Goal: Task Accomplishment & Management: Complete application form

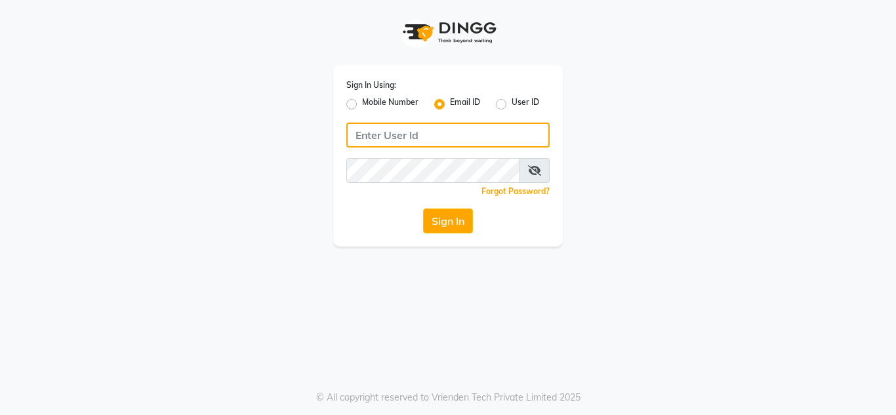
type input "[EMAIL_ADDRESS][DOMAIN_NAME]"
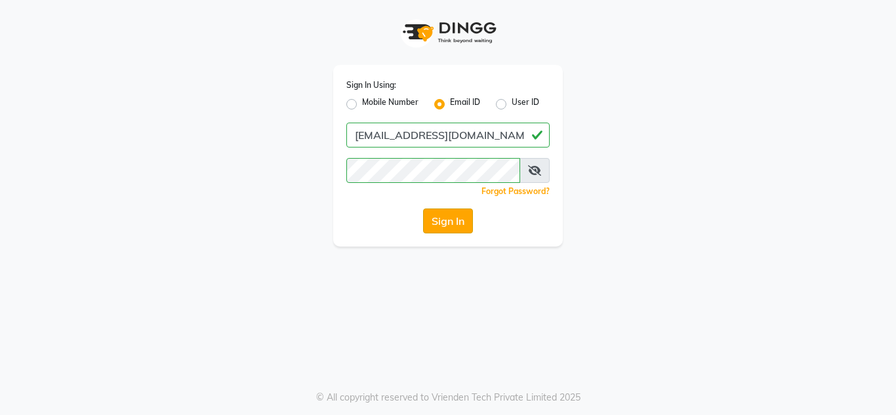
click at [446, 217] on button "Sign In" at bounding box center [448, 221] width 50 height 25
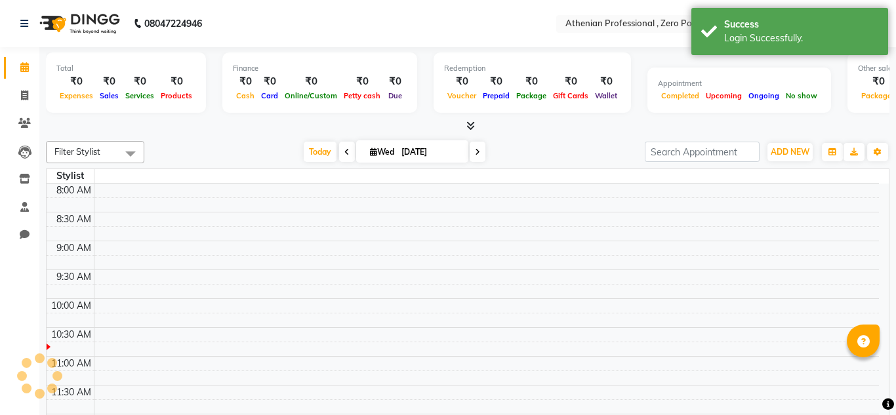
select select "en"
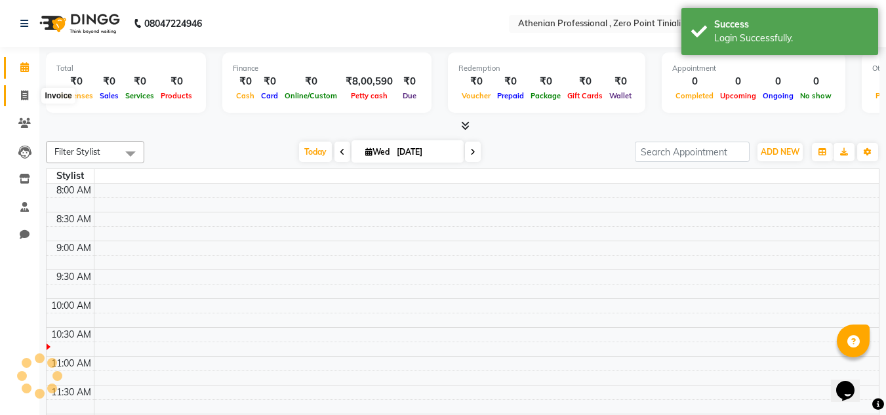
click at [26, 101] on span at bounding box center [24, 96] width 23 height 15
select select "service"
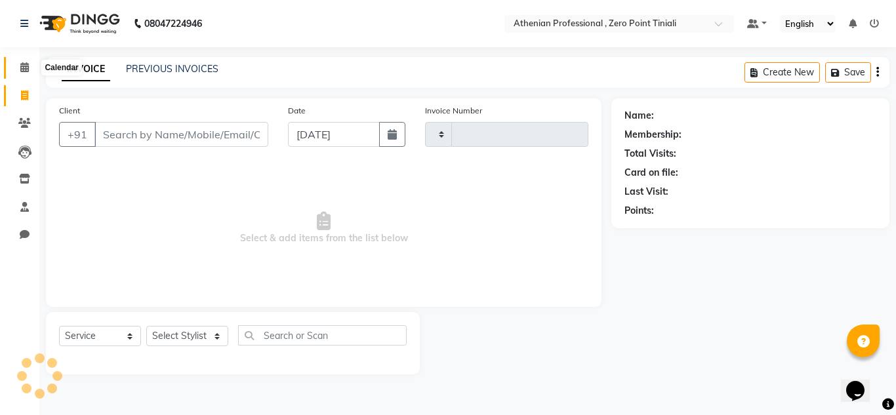
click at [26, 69] on icon at bounding box center [24, 67] width 9 height 10
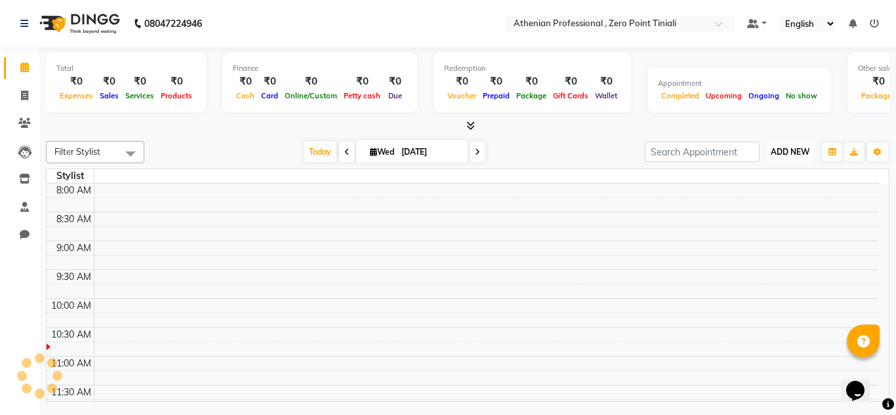
click at [788, 157] on button "ADD NEW Toggle Dropdown" at bounding box center [790, 152] width 45 height 18
click at [769, 230] on link "Add Attendance" at bounding box center [761, 228] width 104 height 17
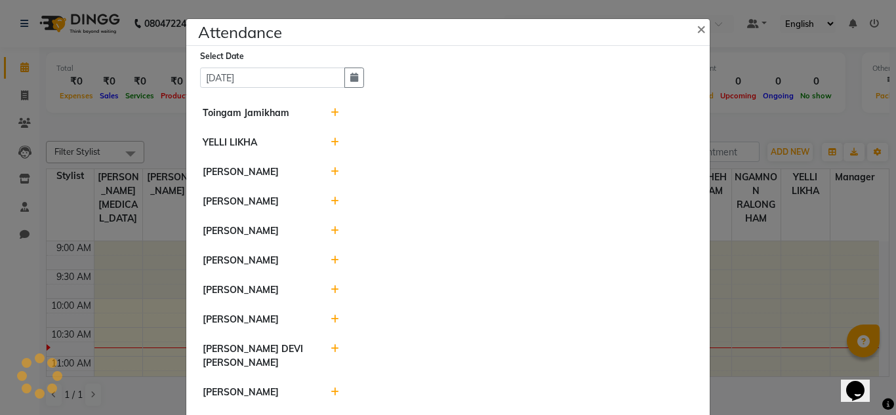
click at [325, 146] on div at bounding box center [512, 143] width 383 height 14
click at [331, 146] on icon at bounding box center [335, 142] width 9 height 9
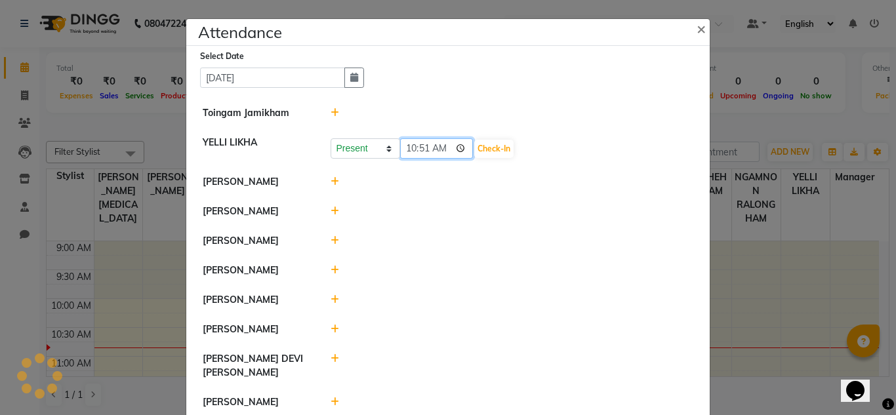
click at [411, 148] on input "10:51" at bounding box center [436, 148] width 73 height 20
type input "09:00"
click at [474, 148] on button "Check-In" at bounding box center [493, 149] width 39 height 18
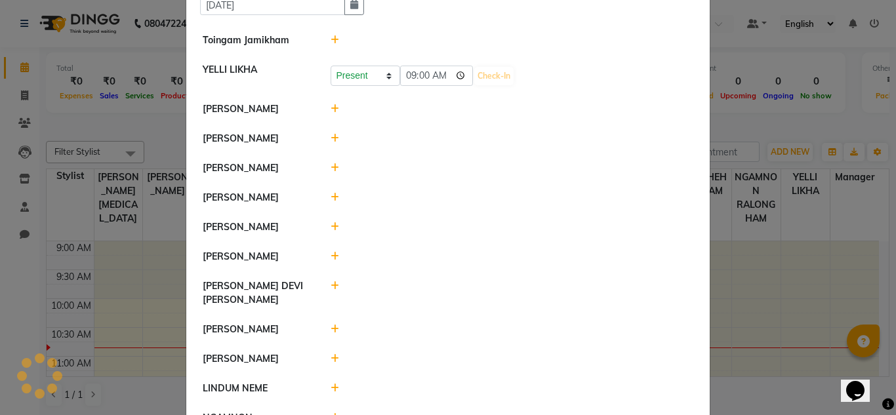
scroll to position [75, 0]
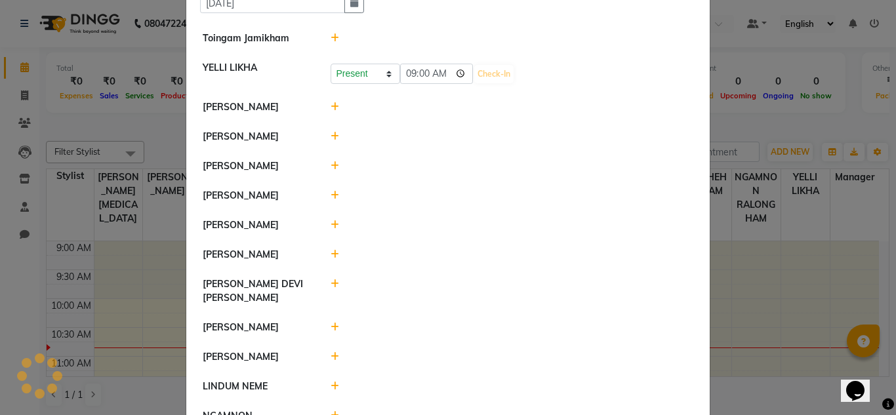
click at [331, 196] on icon at bounding box center [335, 195] width 9 height 9
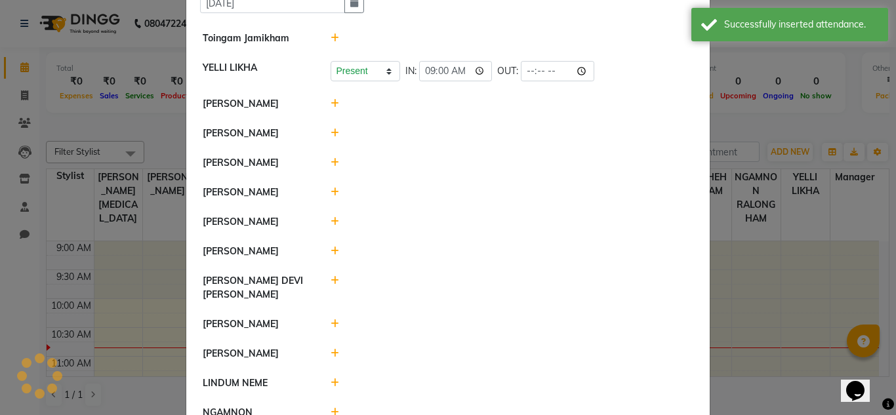
click at [331, 196] on icon at bounding box center [335, 192] width 9 height 9
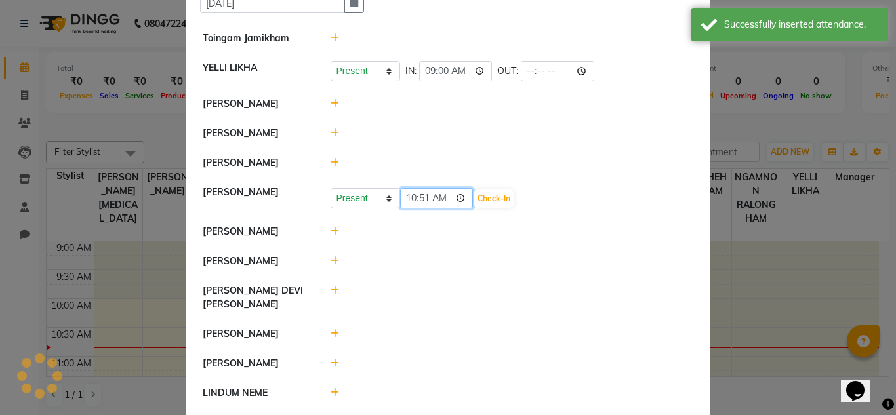
click at [420, 200] on input "10:51" at bounding box center [436, 198] width 73 height 20
type input "10:35"
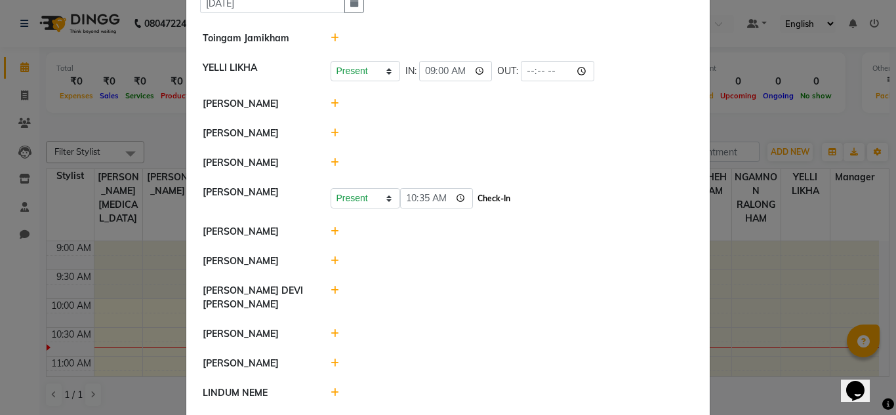
click at [482, 199] on button "Check-In" at bounding box center [493, 199] width 39 height 18
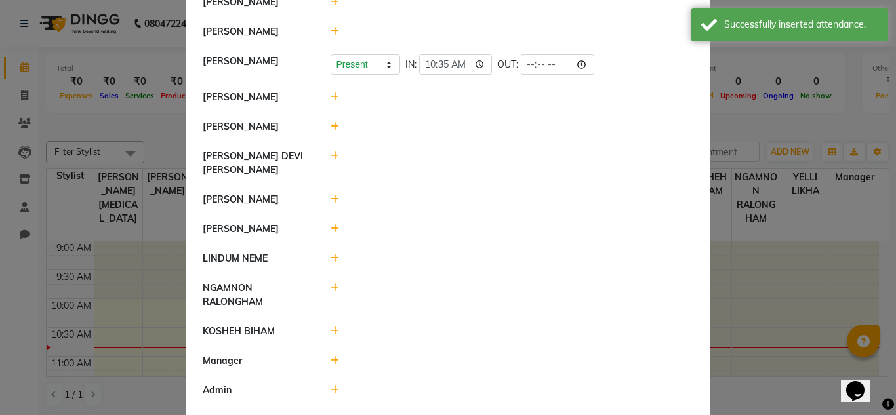
scroll to position [248, 0]
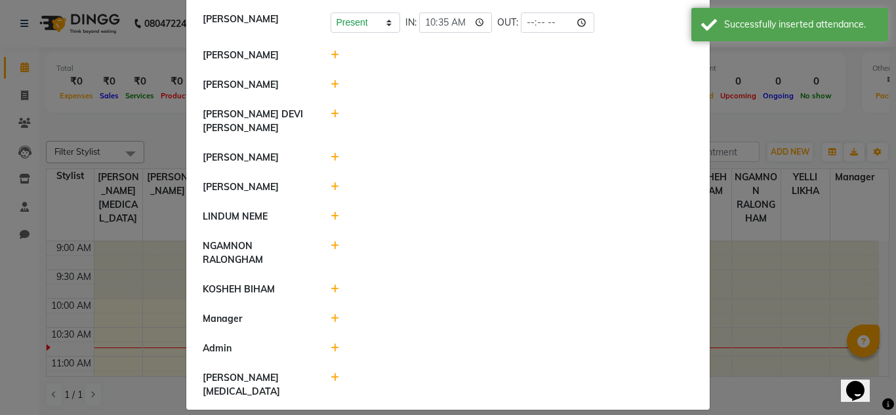
click at [331, 290] on icon at bounding box center [335, 289] width 9 height 9
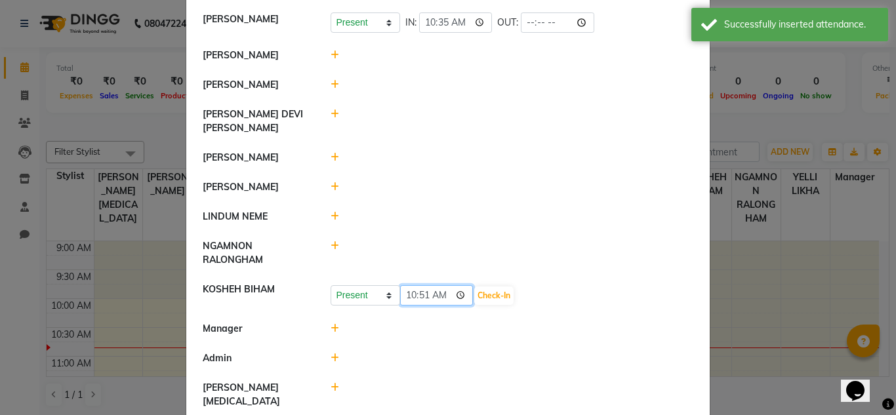
click at [421, 296] on input "10:51" at bounding box center [436, 295] width 73 height 20
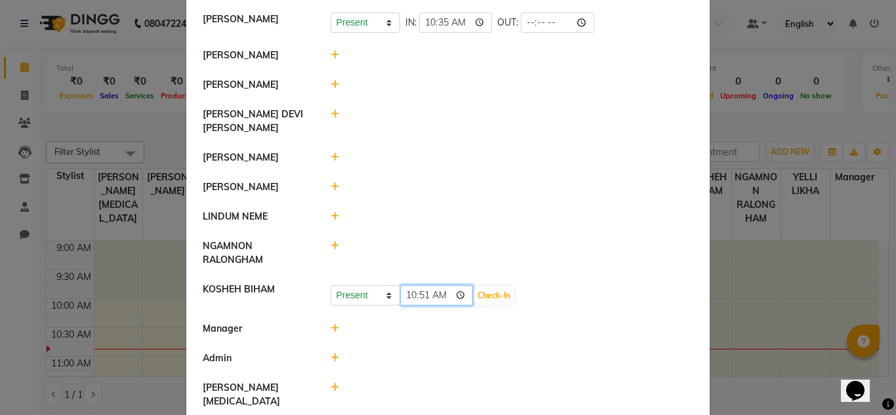
click at [402, 295] on input "10:51" at bounding box center [436, 295] width 73 height 20
type input "08:00"
click at [474, 299] on button "Check-In" at bounding box center [493, 296] width 39 height 18
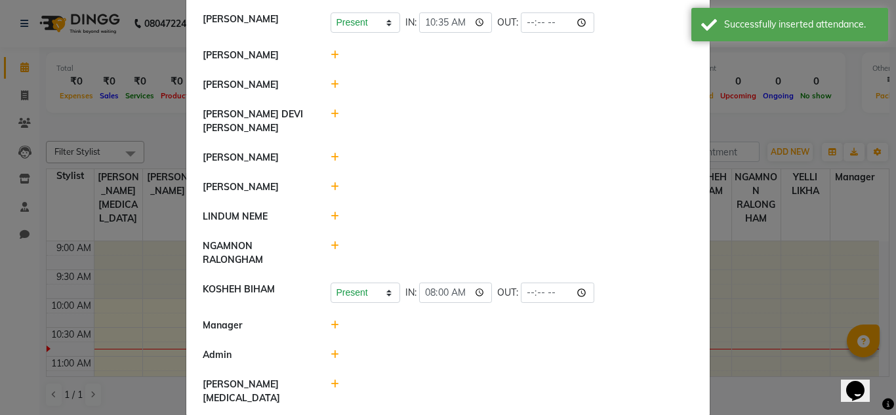
click at [331, 249] on icon at bounding box center [335, 245] width 9 height 9
click at [406, 253] on input "10:52" at bounding box center [436, 252] width 73 height 20
type input "08:00"
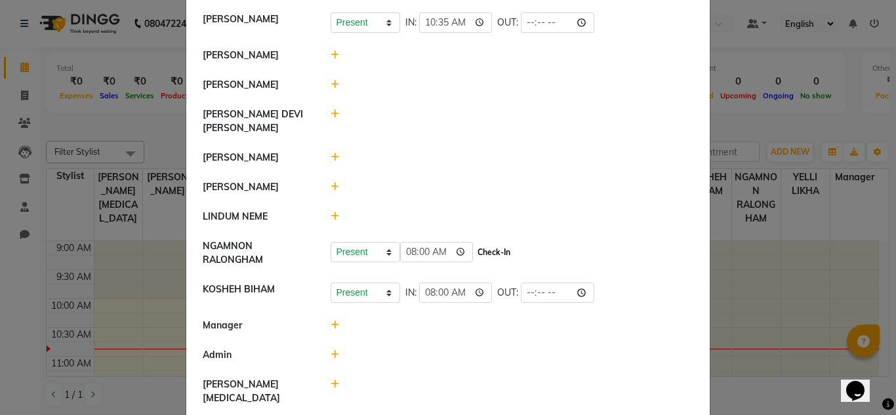
click at [474, 254] on button "Check-In" at bounding box center [493, 252] width 39 height 18
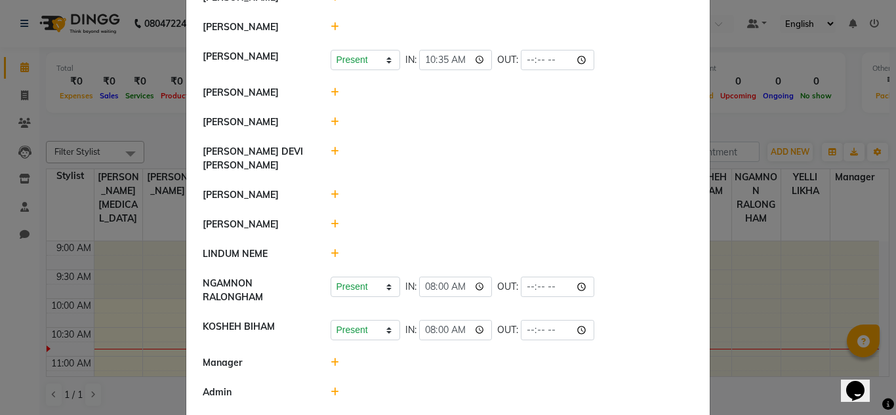
click at [331, 254] on icon at bounding box center [335, 253] width 9 height 9
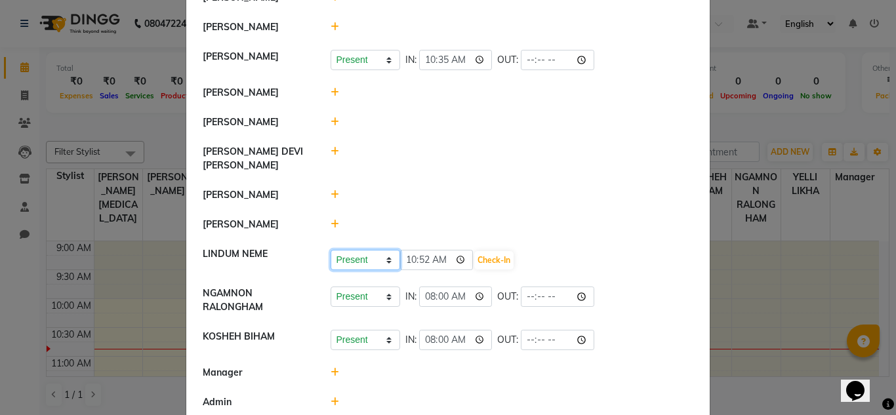
click at [379, 259] on select "Present Absent Late Half Day Weekly Off" at bounding box center [366, 260] width 70 height 20
select select "W"
click at [331, 250] on select "Present Absent Late Half Day Weekly Off" at bounding box center [366, 260] width 70 height 20
click at [405, 262] on button "Save" at bounding box center [415, 260] width 26 height 18
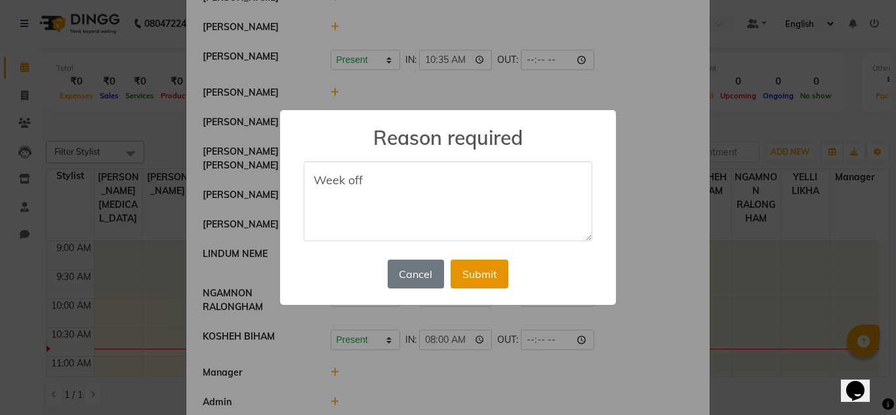
type textarea "Week off"
click at [484, 276] on button "Submit" at bounding box center [480, 274] width 58 height 29
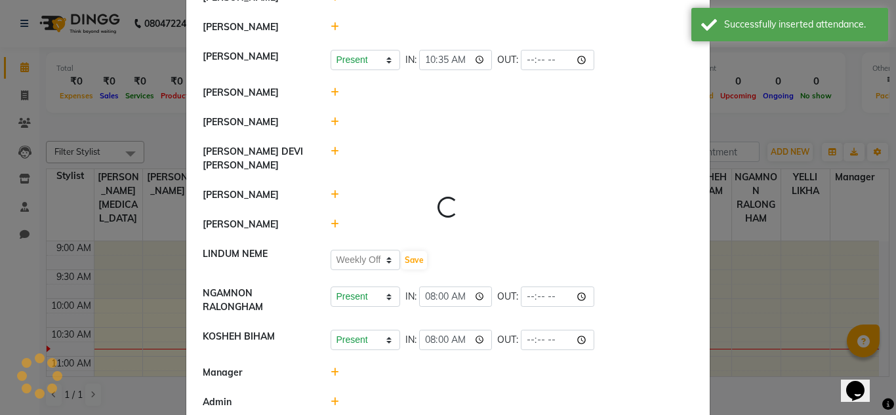
select select "W"
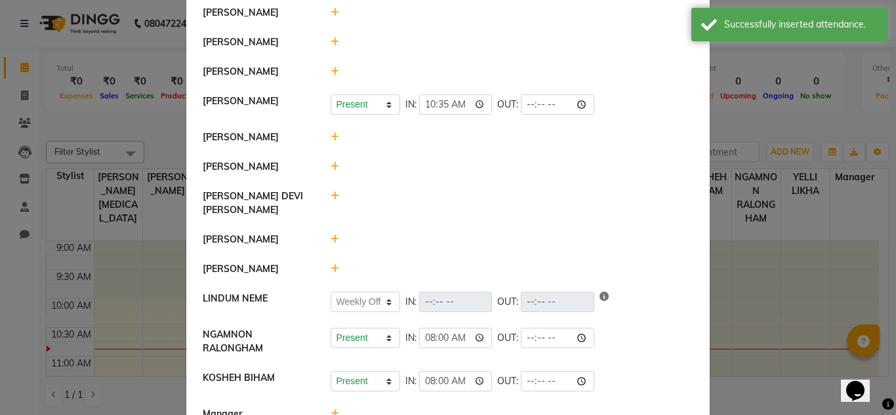
scroll to position [139, 0]
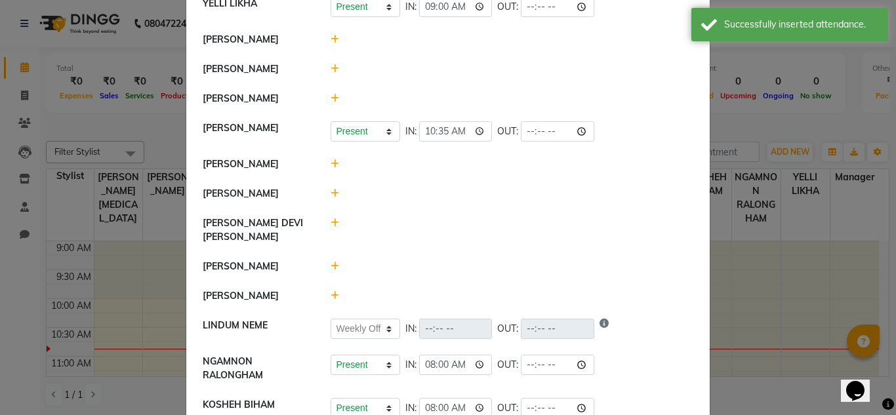
click at [331, 268] on icon at bounding box center [335, 266] width 9 height 9
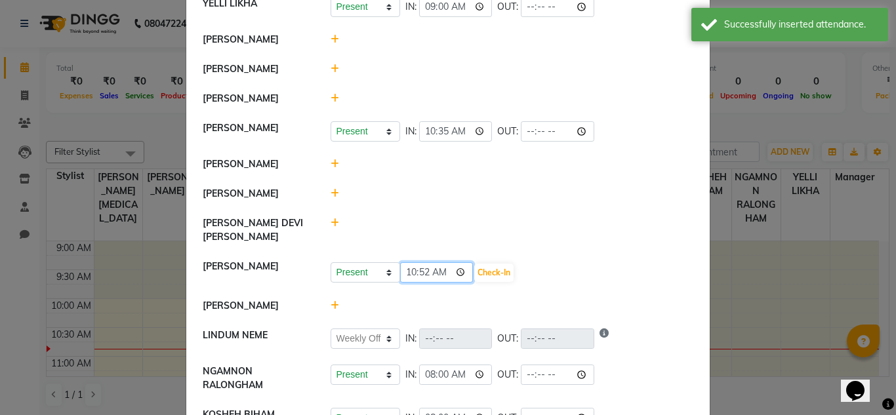
click at [419, 274] on input "10:52" at bounding box center [436, 272] width 73 height 20
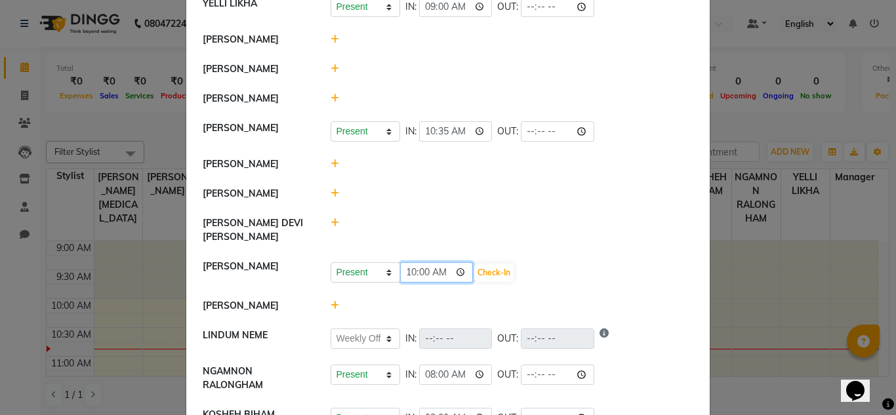
type input "10:05"
click at [474, 274] on button "Check-In" at bounding box center [493, 273] width 39 height 18
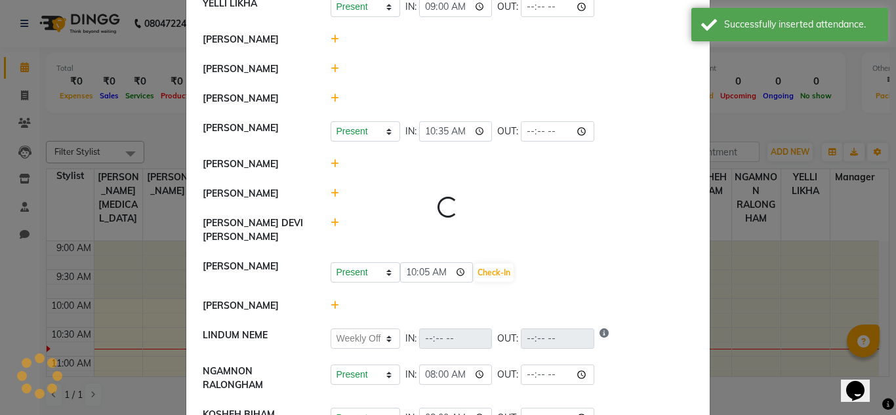
select select "W"
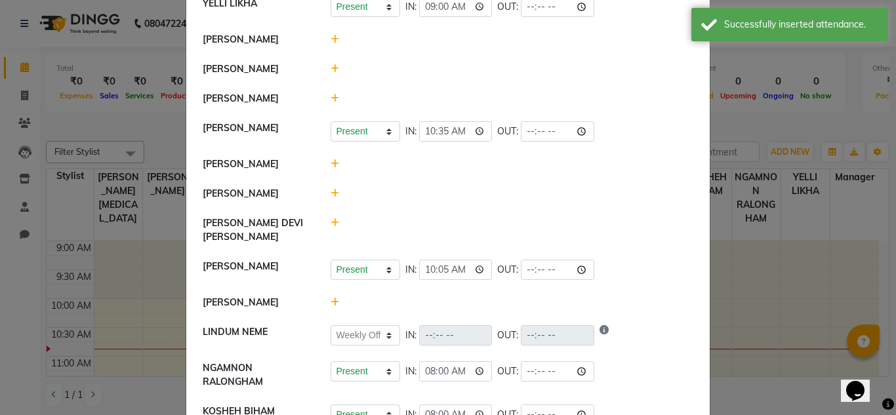
click at [331, 228] on icon at bounding box center [335, 222] width 9 height 9
click at [386, 239] on select "Present Absent Late Half Day Weekly Off" at bounding box center [366, 229] width 70 height 20
select select "W"
click at [331, 233] on select "Present Absent Late Half Day Weekly Off" at bounding box center [366, 229] width 70 height 20
click at [411, 239] on button "Save" at bounding box center [415, 229] width 26 height 18
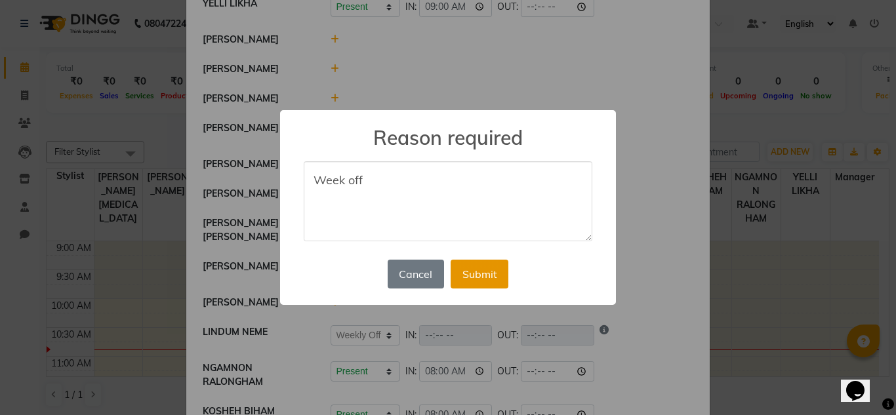
type textarea "Week off"
click at [487, 281] on button "Submit" at bounding box center [480, 274] width 58 height 29
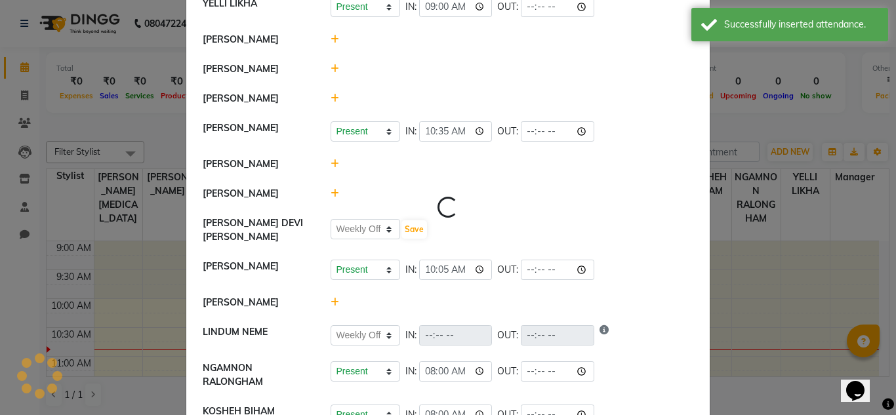
select select "W"
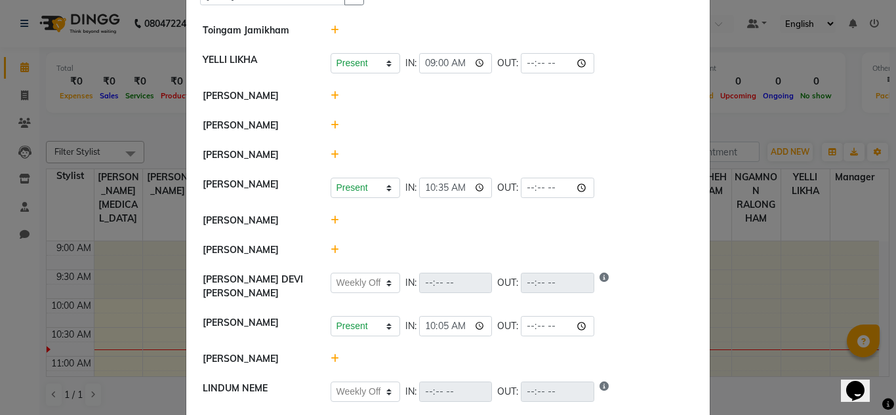
scroll to position [82, 0]
click at [331, 158] on icon at bounding box center [335, 155] width 9 height 9
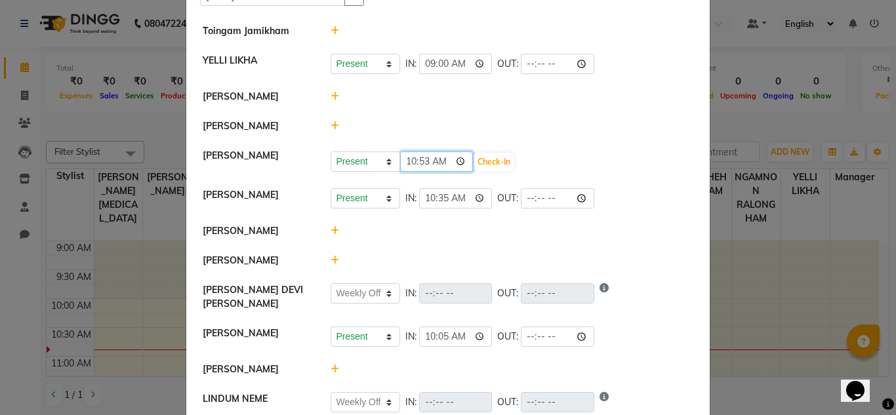
click at [417, 157] on input "10:53" at bounding box center [436, 162] width 73 height 20
type input "10:00"
click at [480, 161] on button "Check-In" at bounding box center [493, 162] width 39 height 18
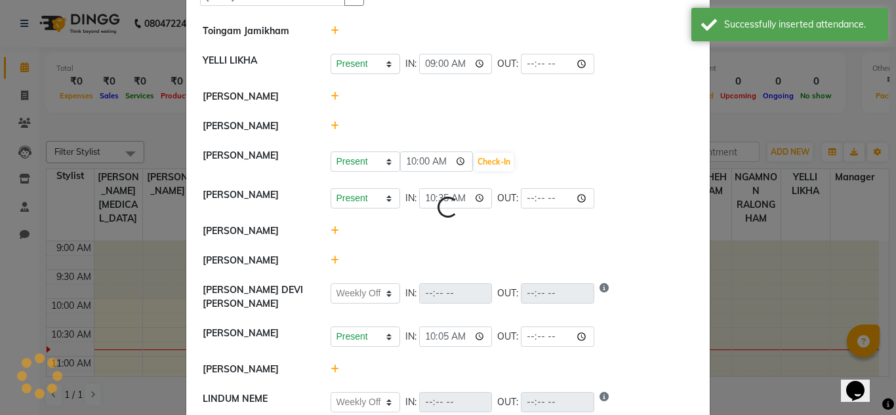
select select "W"
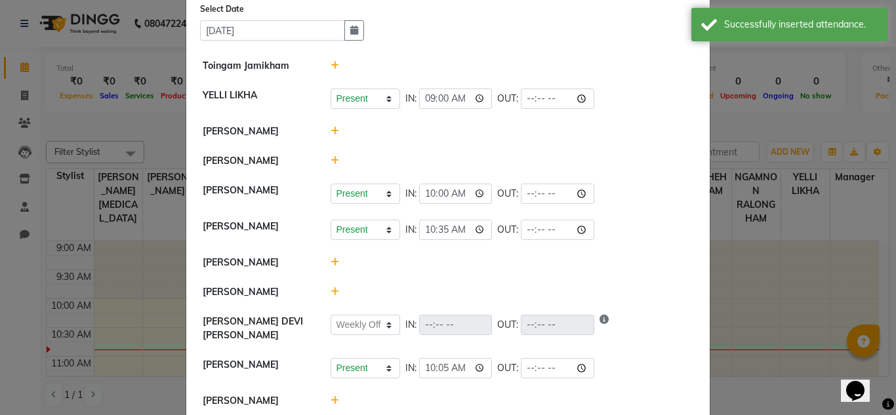
scroll to position [48, 0]
click at [331, 131] on icon at bounding box center [335, 130] width 9 height 9
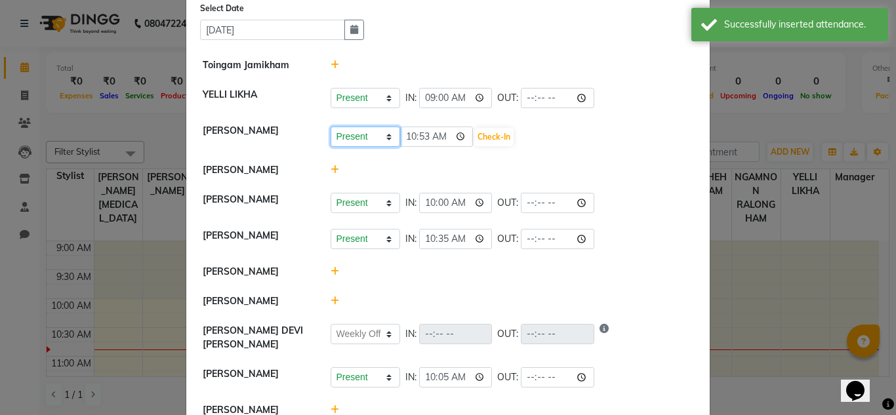
click at [381, 141] on select "Present Absent Late Half Day Weekly Off" at bounding box center [366, 137] width 70 height 20
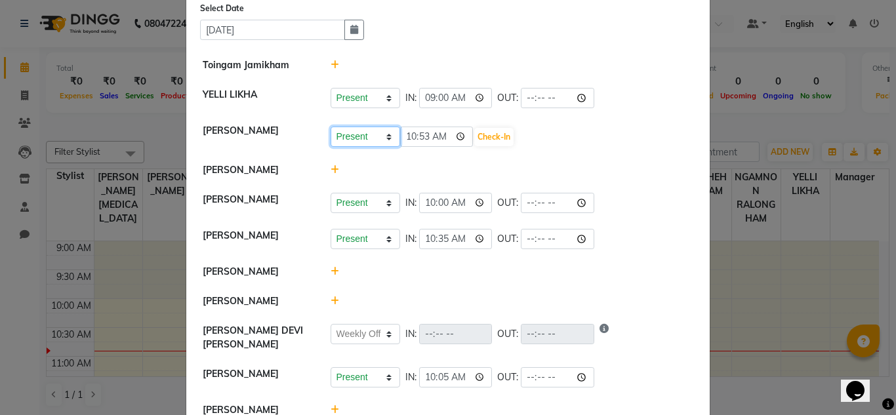
select select "W"
click at [331, 127] on select "Present Absent Late Half Day Weekly Off" at bounding box center [366, 137] width 70 height 20
click at [406, 140] on button "Save" at bounding box center [415, 137] width 26 height 18
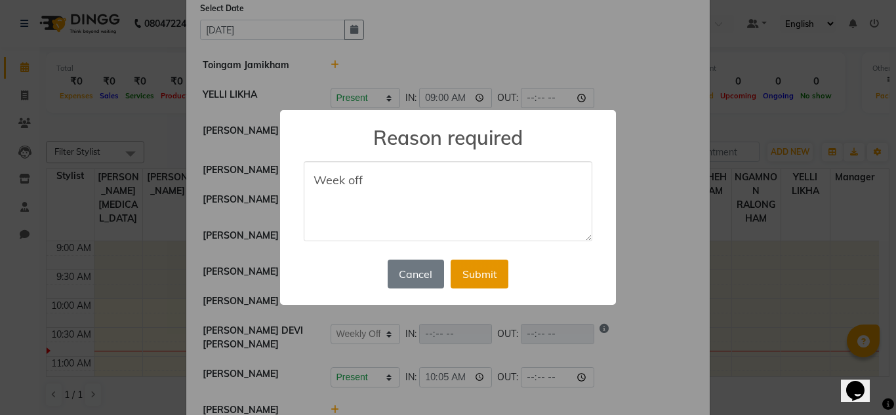
type textarea "Week off"
click at [485, 283] on button "Submit" at bounding box center [480, 274] width 58 height 29
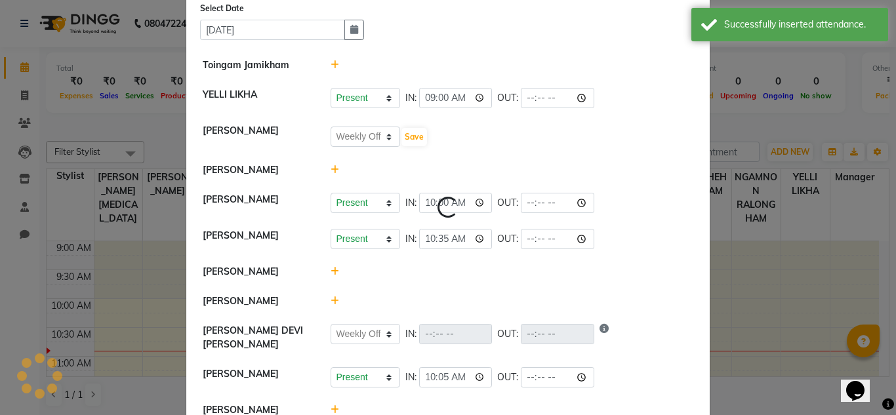
select select "W"
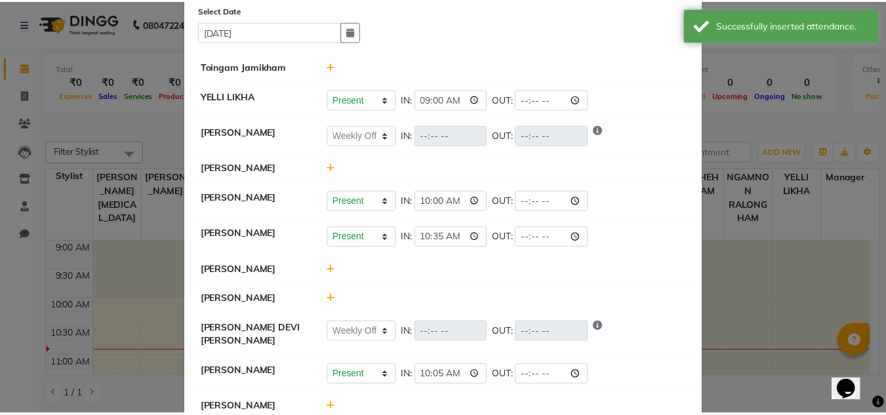
scroll to position [0, 0]
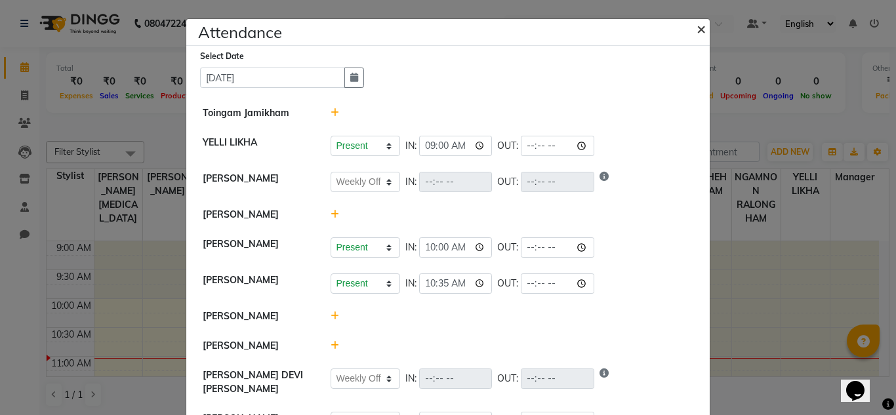
click at [701, 28] on span "×" at bounding box center [701, 28] width 9 height 20
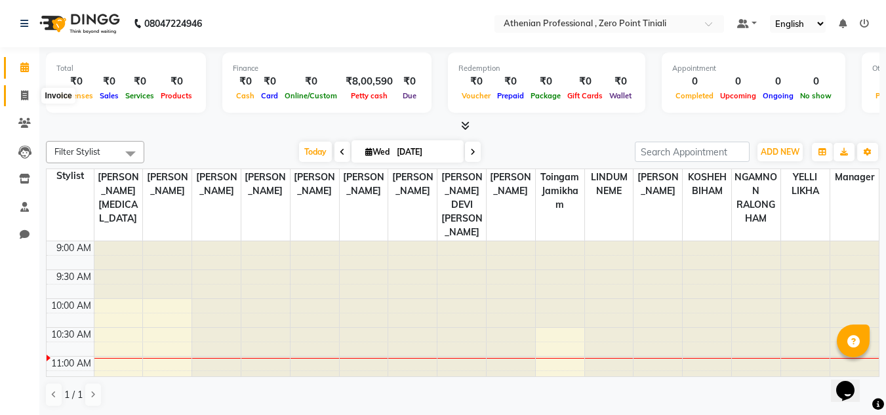
click at [24, 96] on icon at bounding box center [24, 96] width 7 height 10
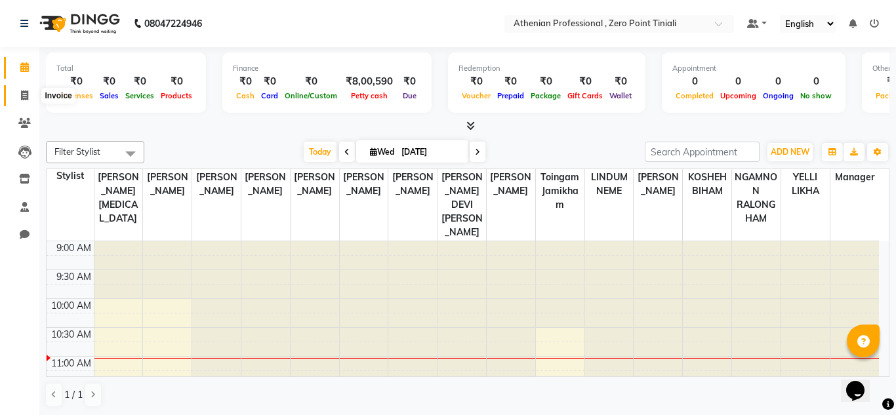
select select "service"
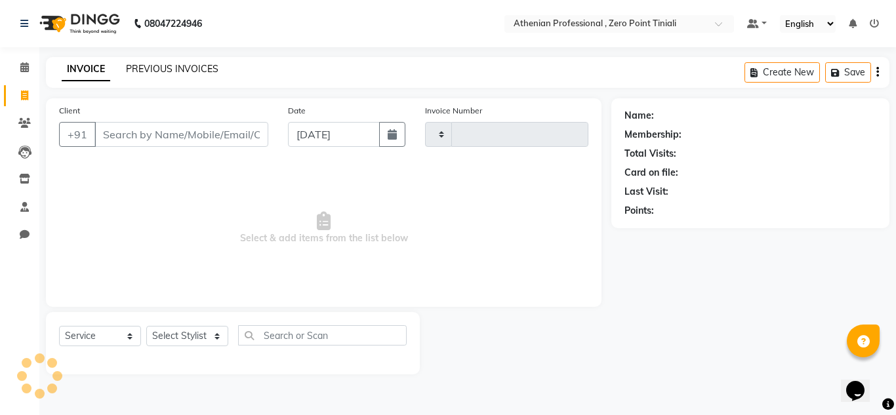
click at [144, 68] on link "PREVIOUS INVOICES" at bounding box center [172, 69] width 93 height 12
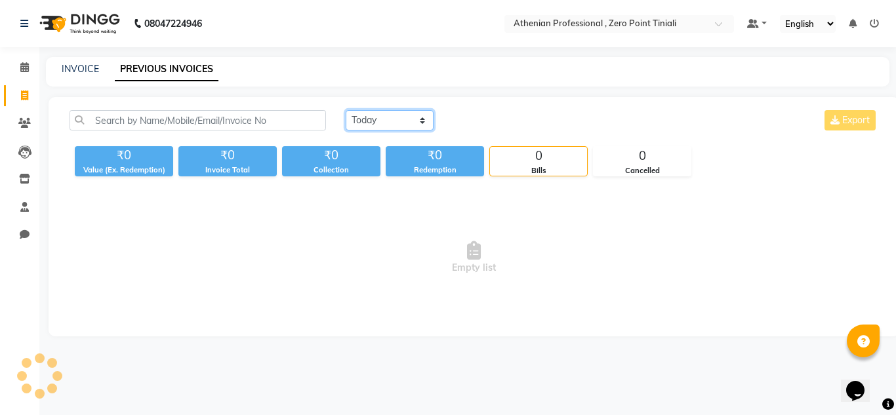
click at [363, 116] on select "[DATE] [DATE] Custom Range" at bounding box center [390, 120] width 88 height 20
select select "[DATE]"
click at [346, 110] on select "[DATE] [DATE] Custom Range" at bounding box center [390, 120] width 88 height 20
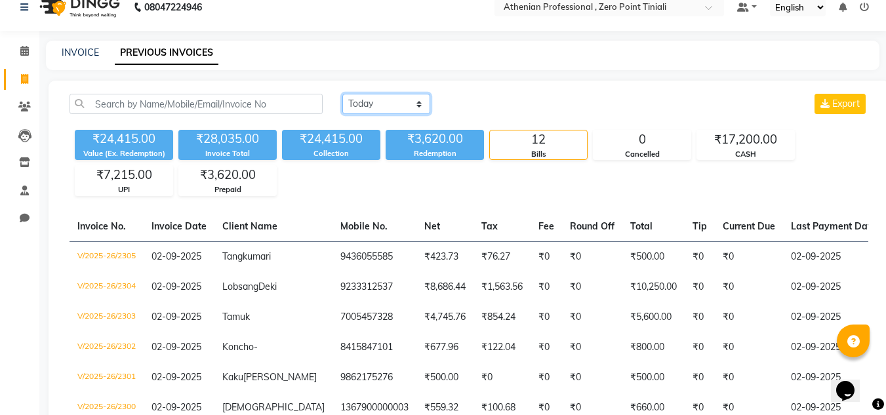
scroll to position [17, 0]
